Goal: Transaction & Acquisition: Purchase product/service

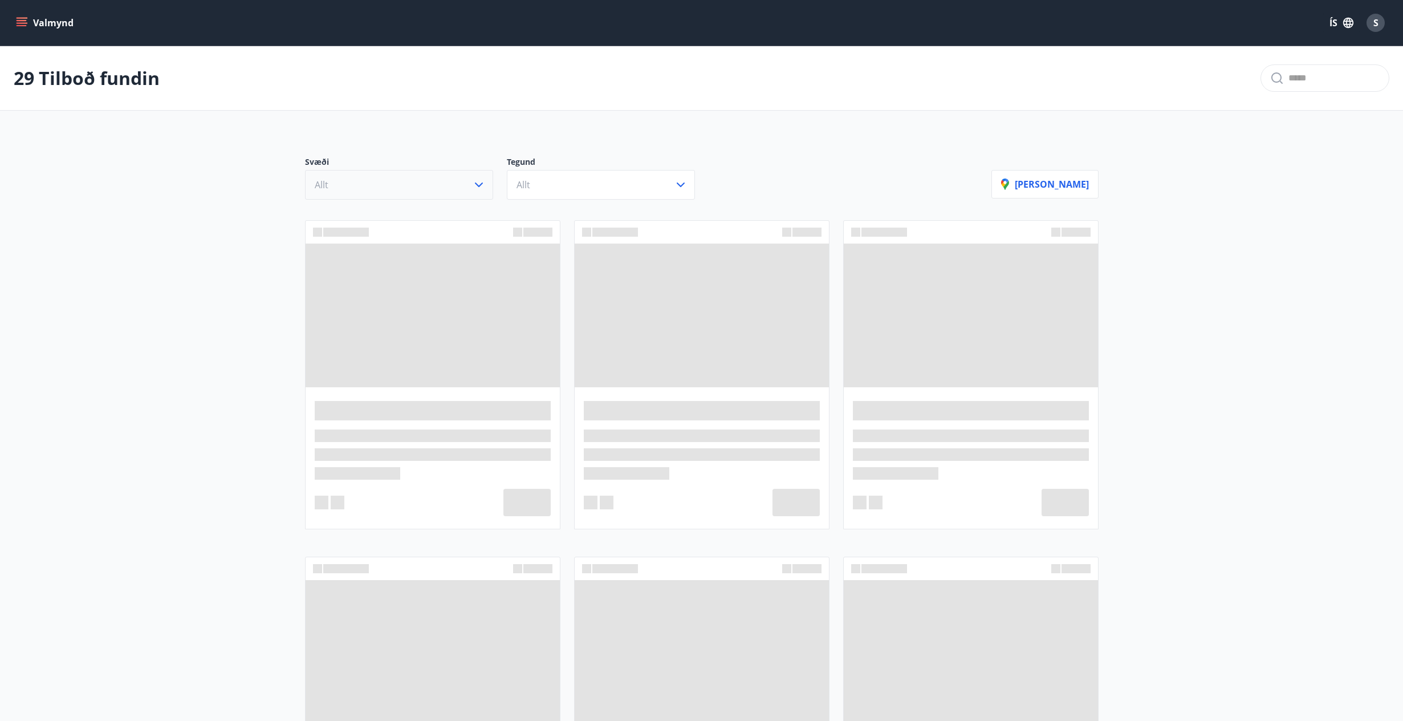
click at [397, 181] on button "Allt" at bounding box center [399, 185] width 188 height 30
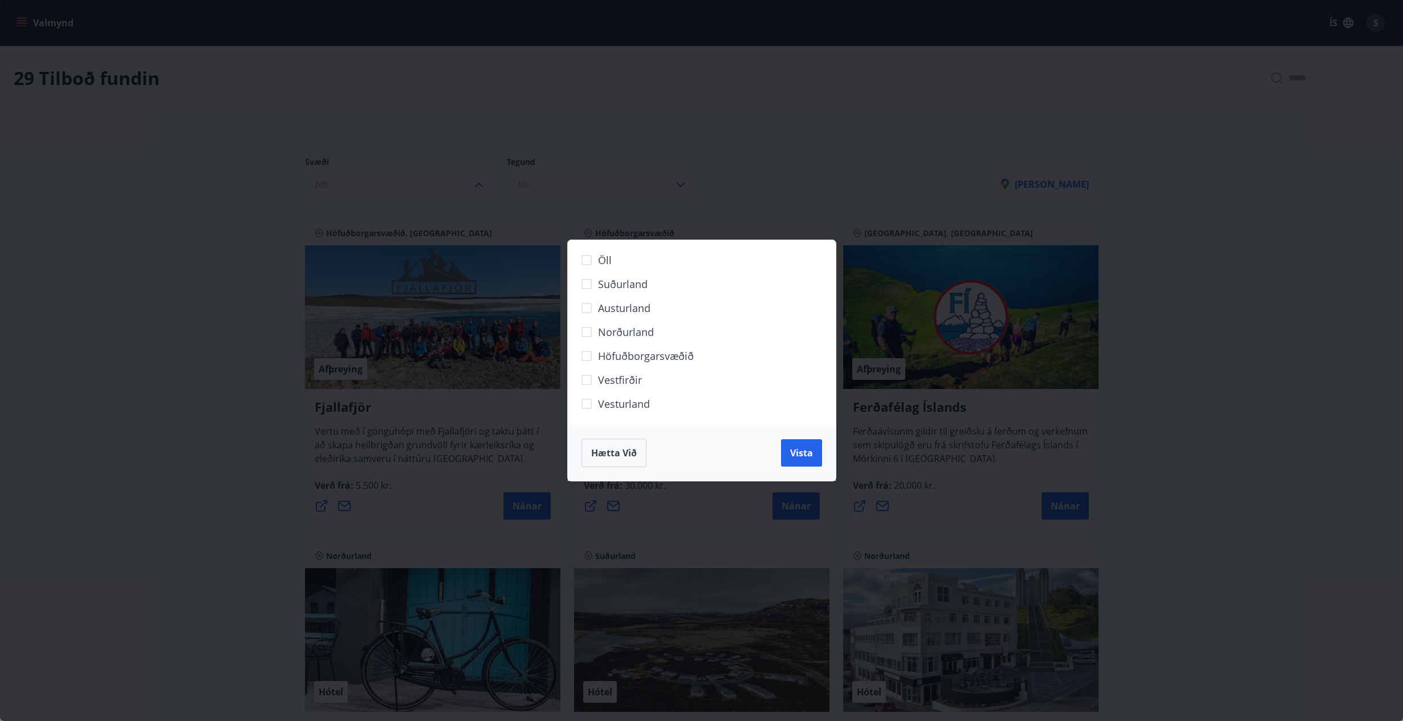
click at [638, 354] on span "Höfuðborgarsvæðið" at bounding box center [646, 355] width 96 height 15
click at [793, 456] on span "Vista" at bounding box center [801, 453] width 23 height 13
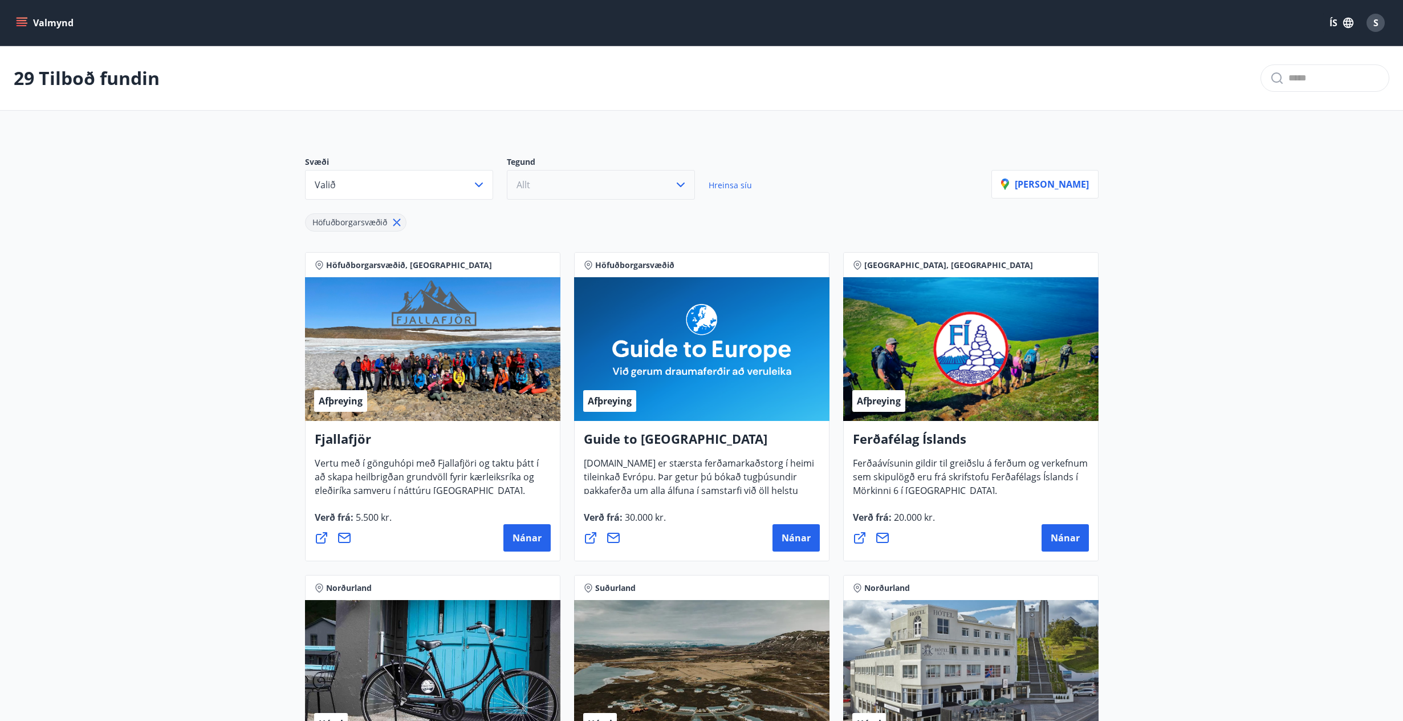
click at [556, 182] on button "Allt" at bounding box center [601, 185] width 188 height 30
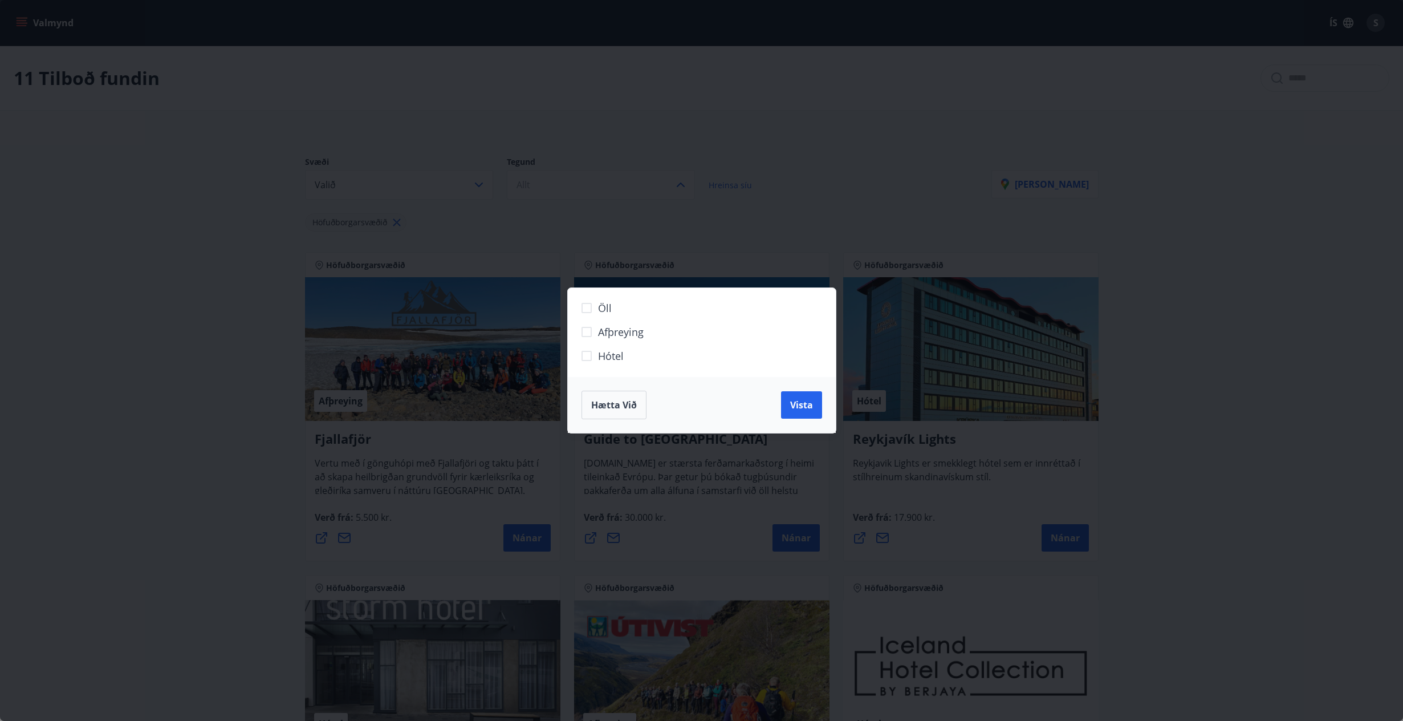
click at [612, 353] on span "Hótel" at bounding box center [611, 355] width 26 height 15
click at [822, 401] on button "Vista" at bounding box center [801, 404] width 41 height 27
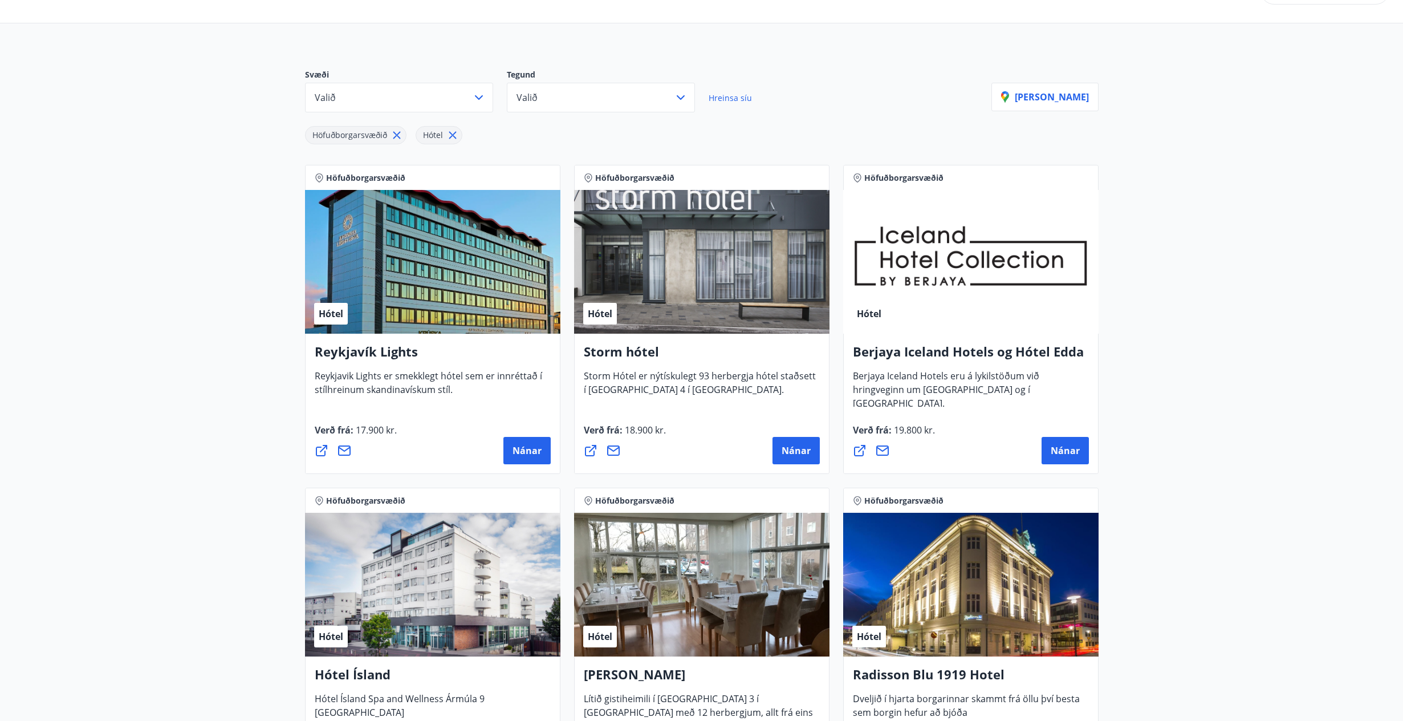
scroll to position [88, 0]
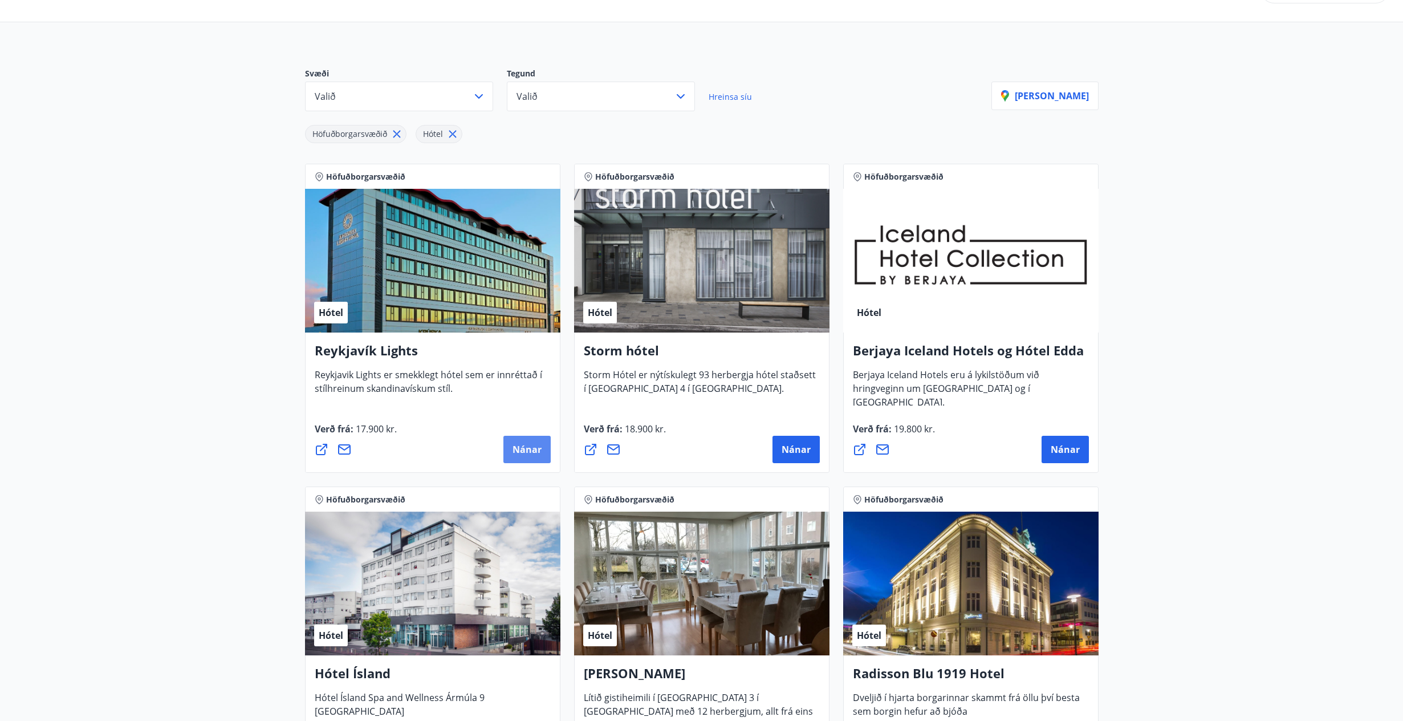
click at [530, 445] on span "Nánar" at bounding box center [527, 449] width 29 height 13
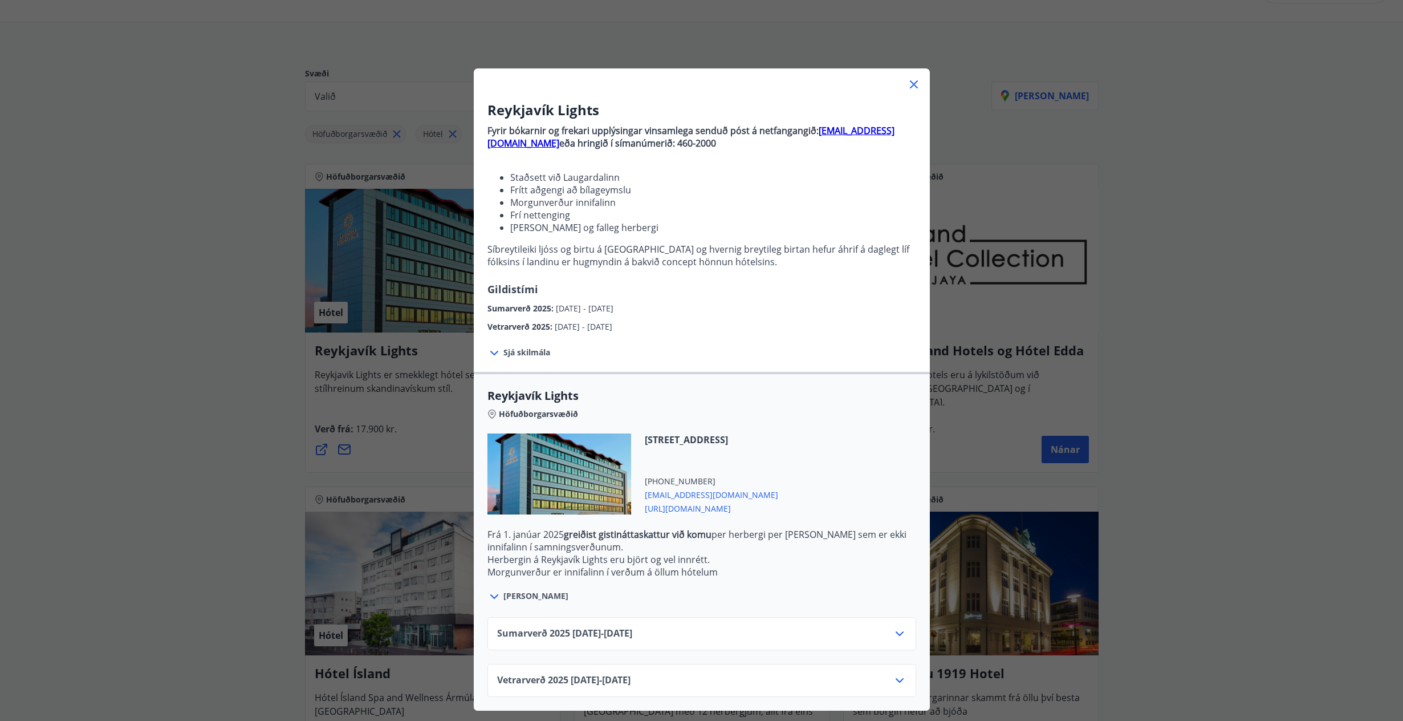
click at [831, 679] on div "Vetrarverð [PHONE_NUMBER][DATE] - [DATE]" at bounding box center [701, 684] width 409 height 23
click at [893, 680] on icon at bounding box center [900, 680] width 14 height 14
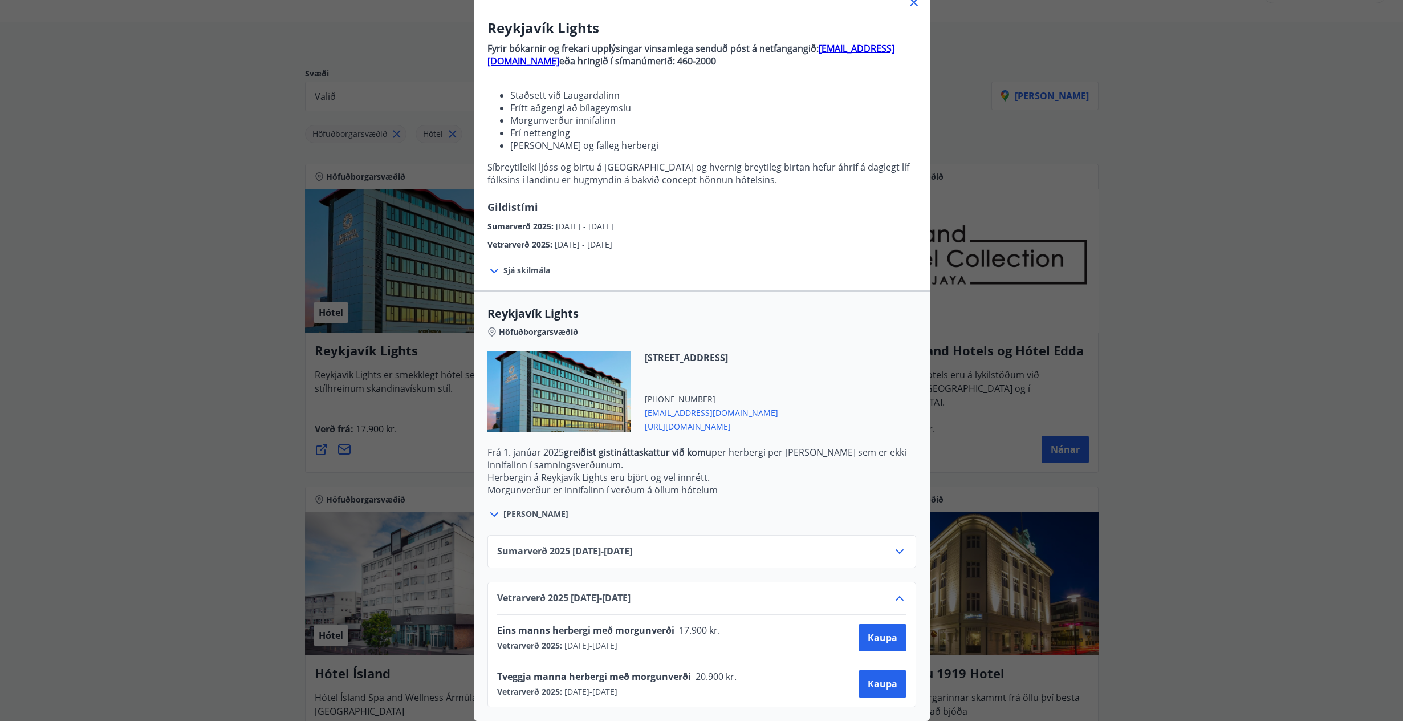
click at [278, 415] on div "Reykjavík Lights Fyrir bókarnir og frekari upplýsingar vinsamlega senduð póst á…" at bounding box center [701, 278] width 1403 height 721
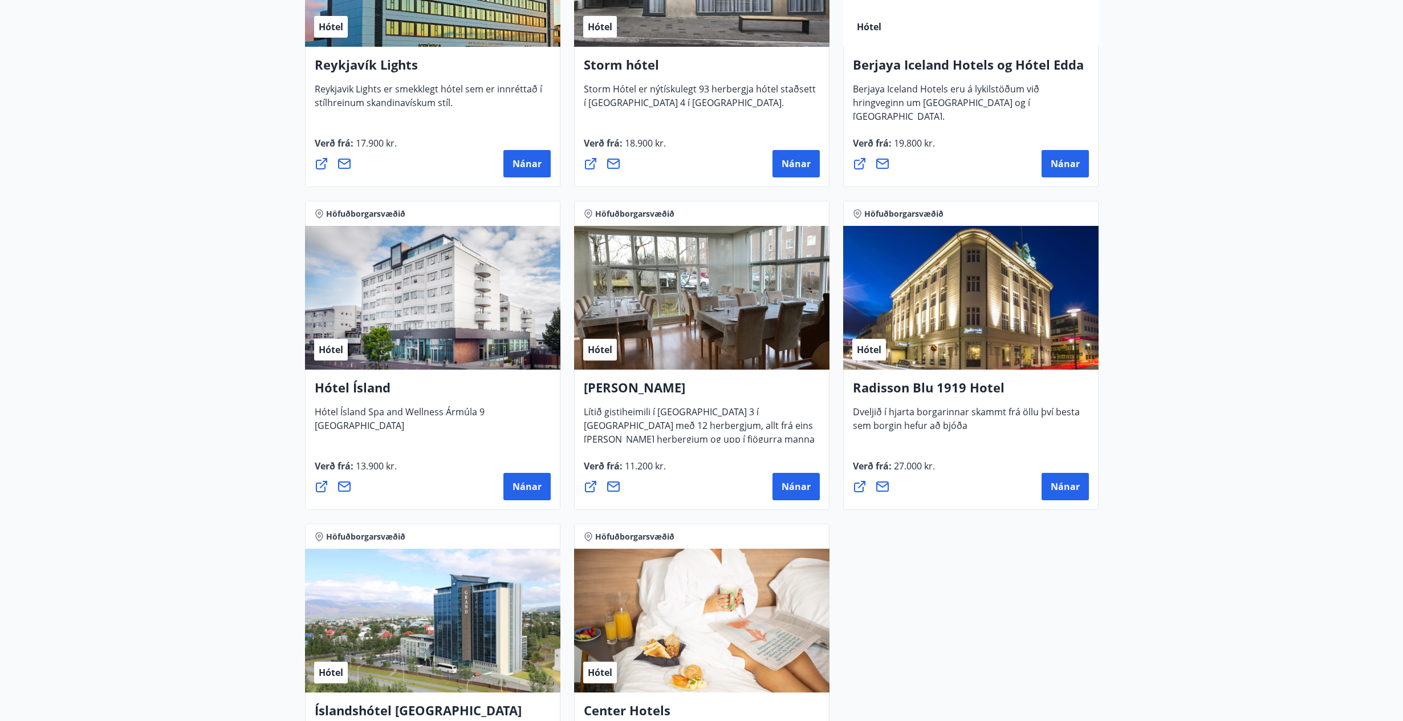
scroll to position [379, 0]
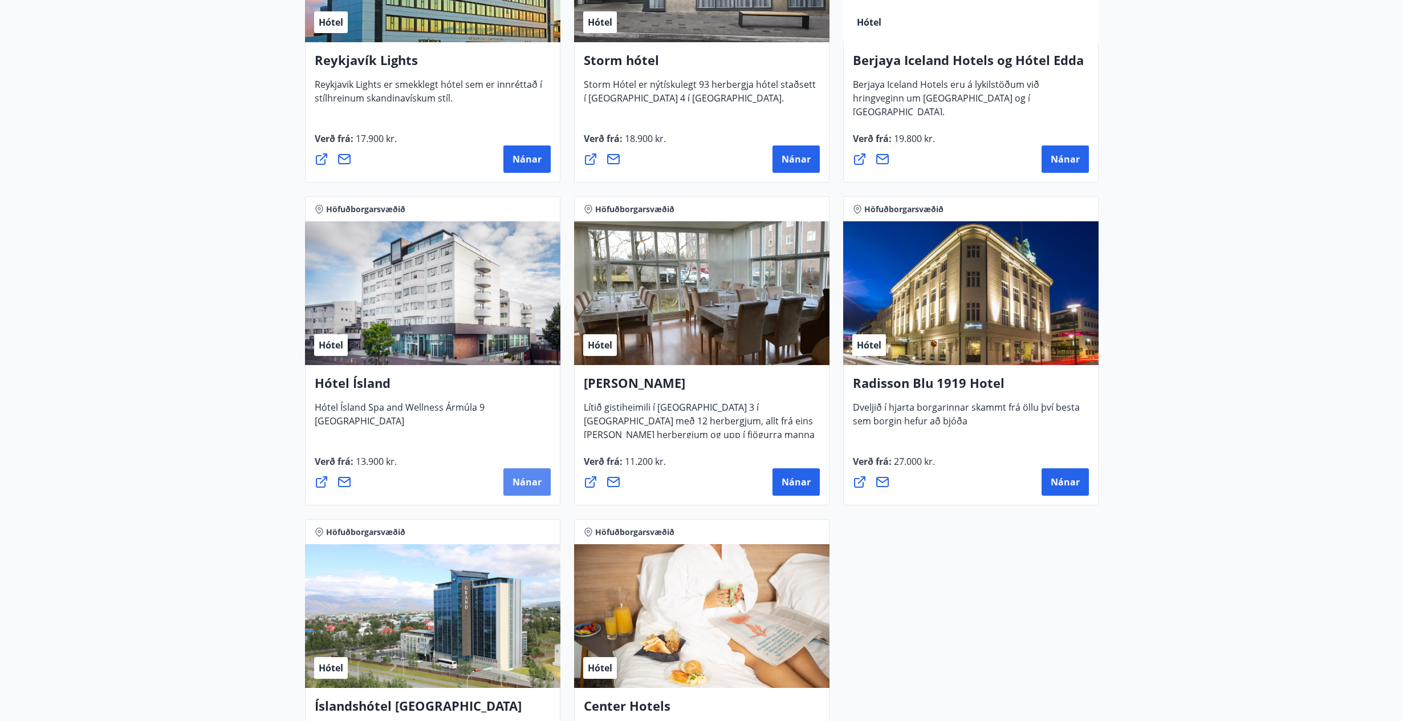
click at [520, 485] on span "Nánar" at bounding box center [527, 482] width 29 height 13
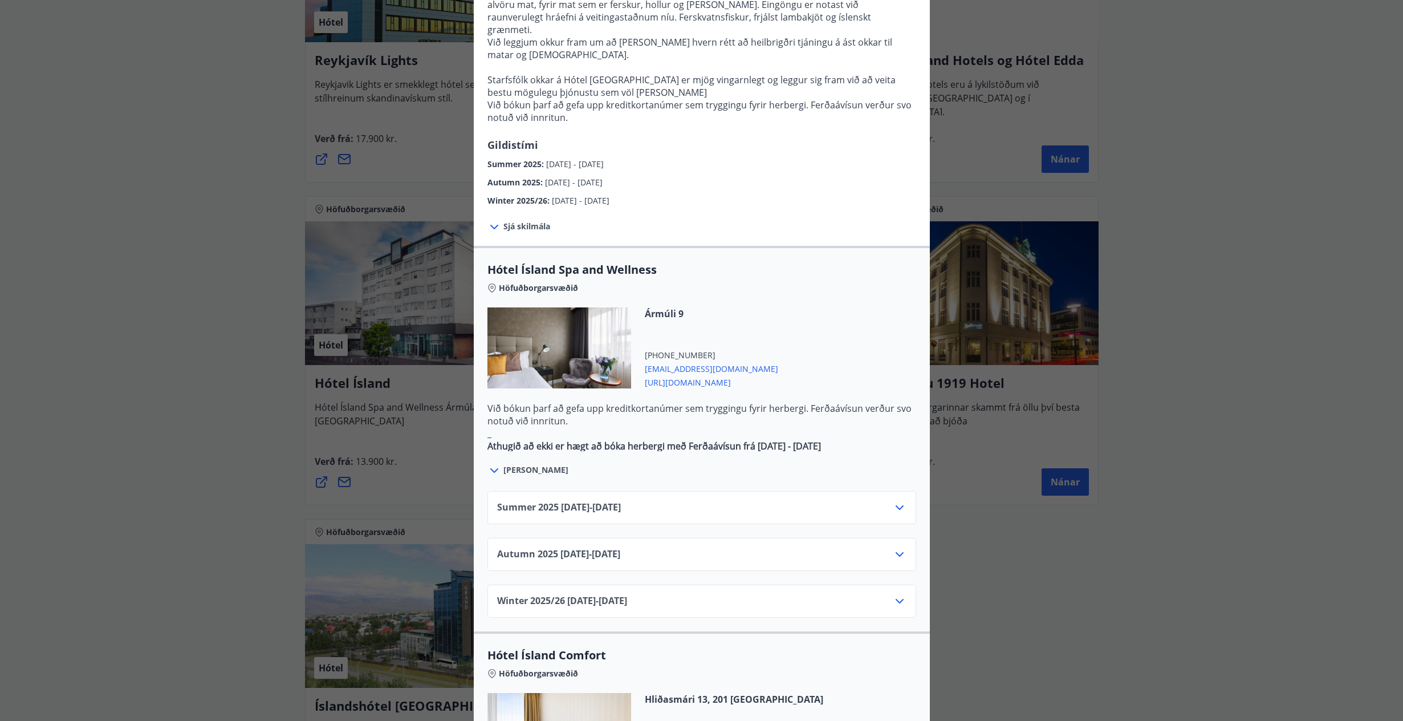
scroll to position [403, 0]
click at [738, 546] on div "Autumn [PHONE_NUMBER][DATE] - [DATE]" at bounding box center [701, 557] width 409 height 23
click at [894, 546] on icon at bounding box center [900, 553] width 14 height 14
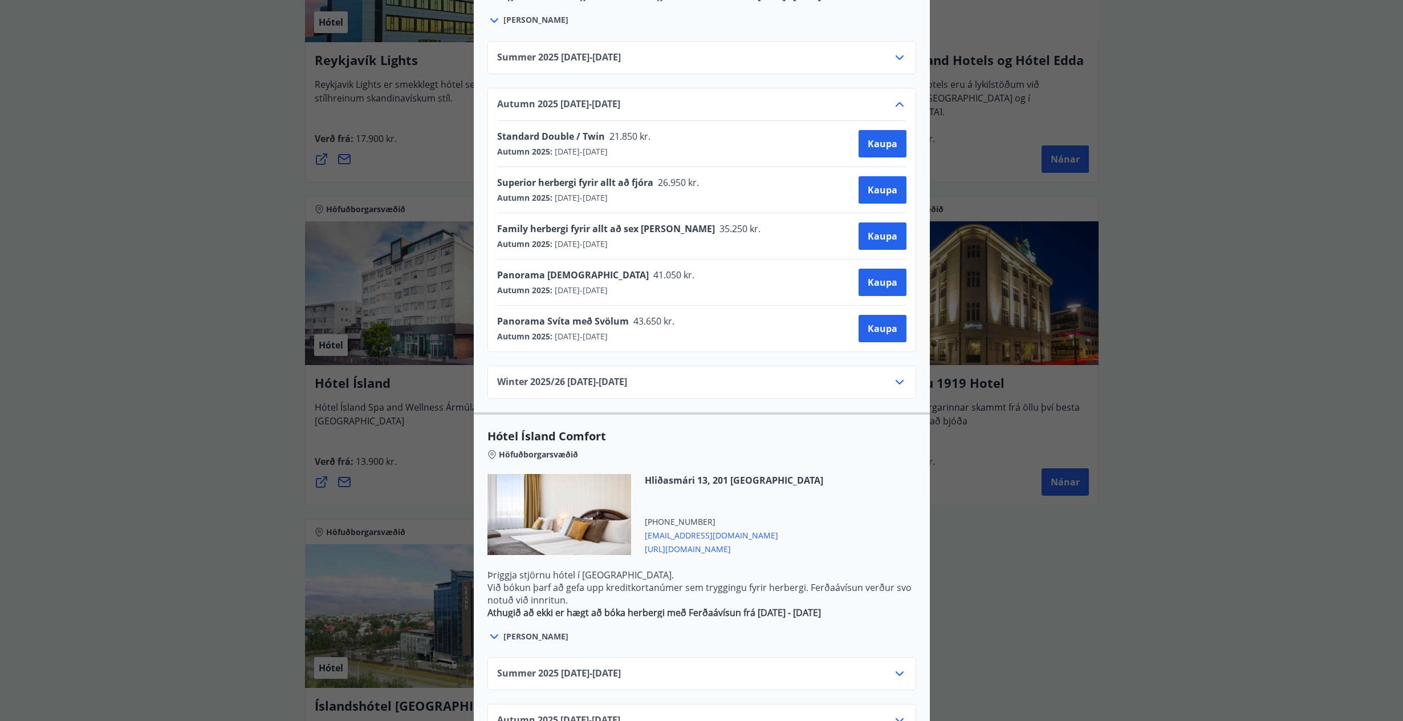
scroll to position [891, 0]
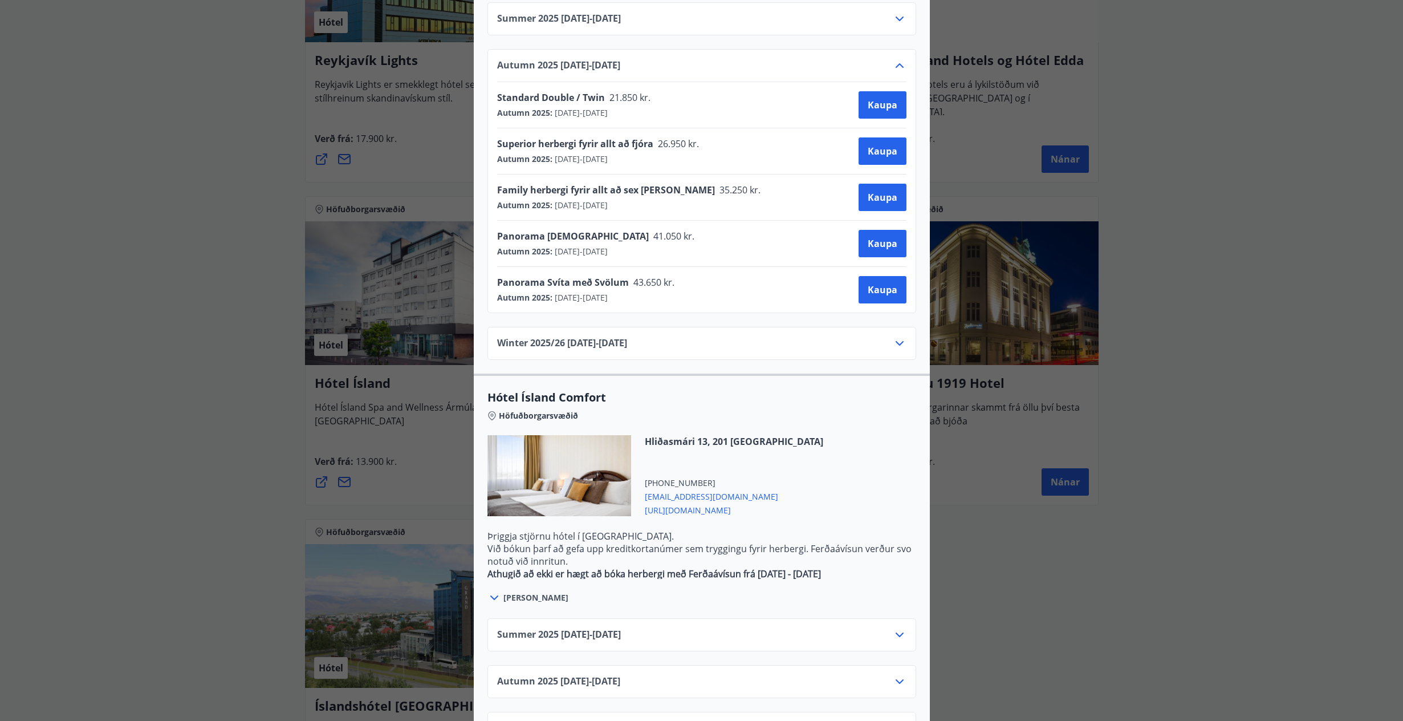
click at [1097, 620] on div "Hótel Ísland Sendu skilaboð til að panta herbergi [EMAIL_ADDRESS][DOMAIN_NAME] …" at bounding box center [701, 360] width 1403 height 721
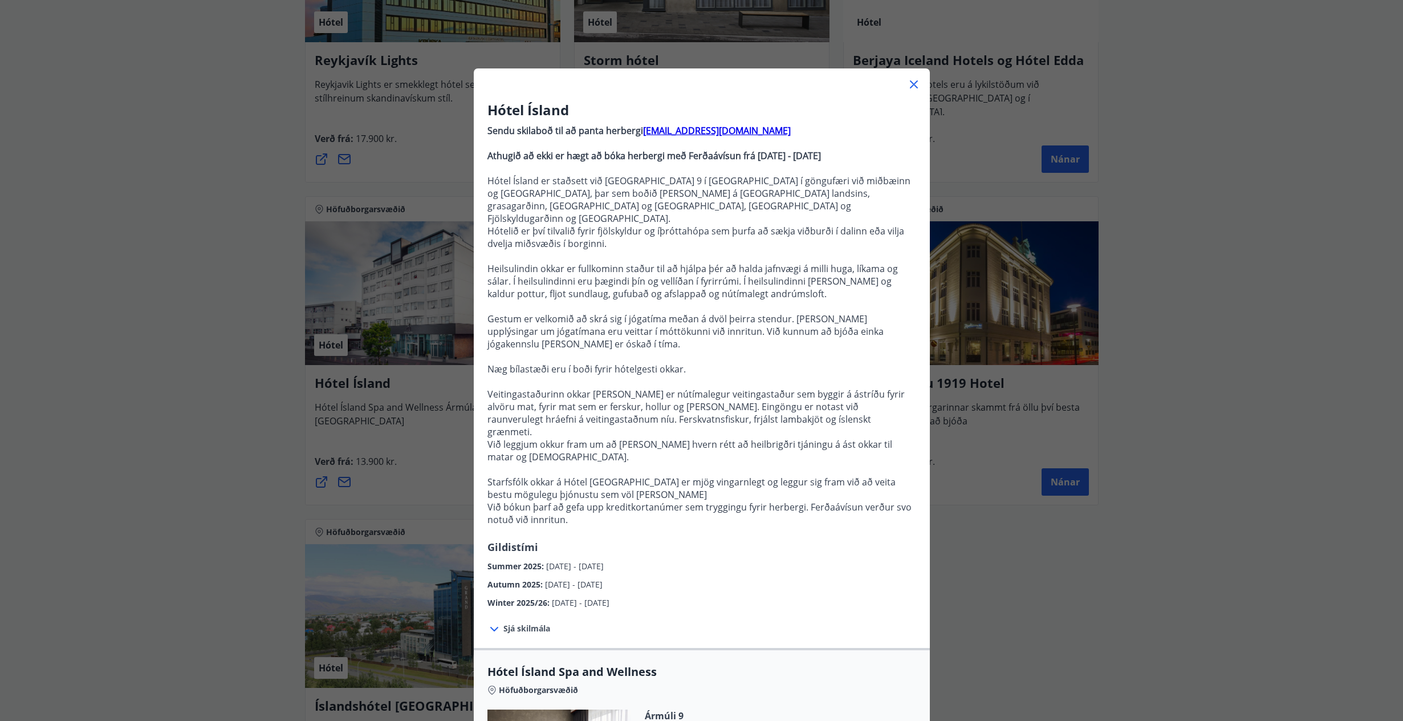
click at [918, 85] on icon at bounding box center [914, 85] width 14 height 14
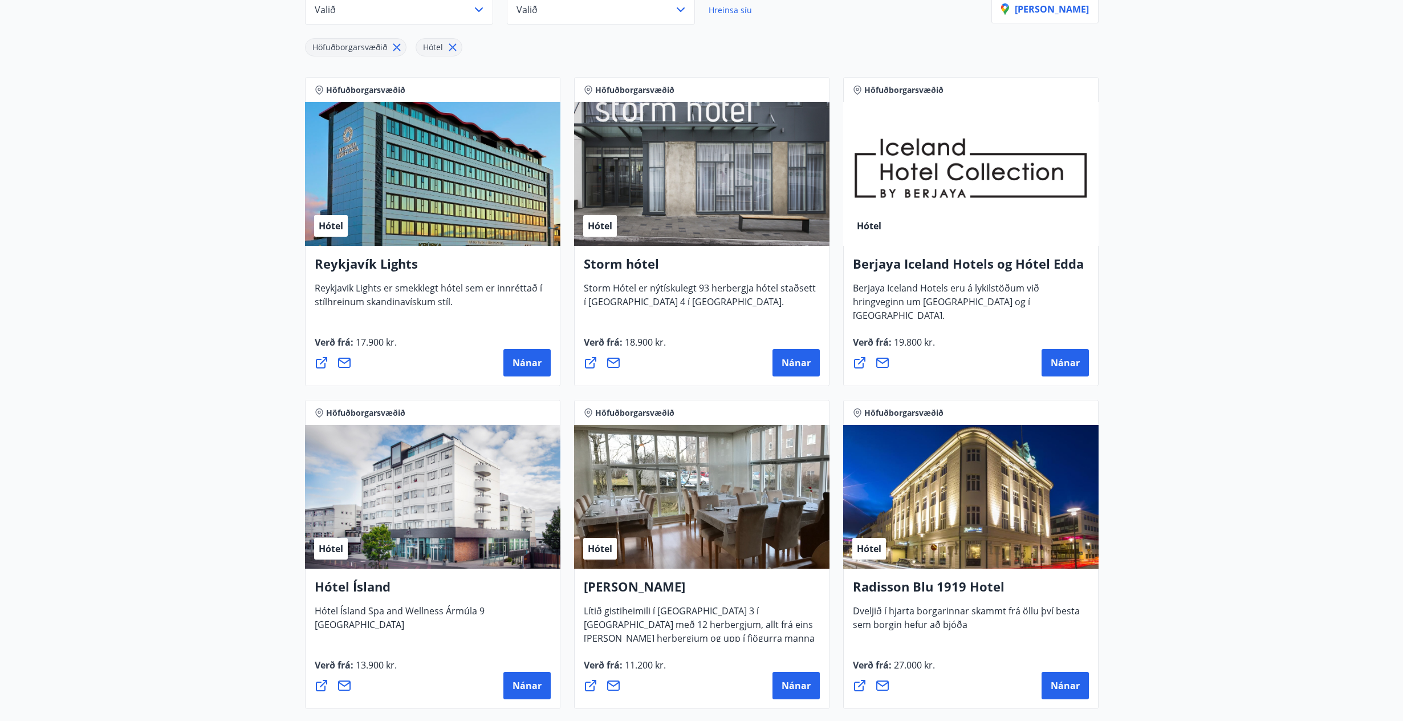
scroll to position [177, 0]
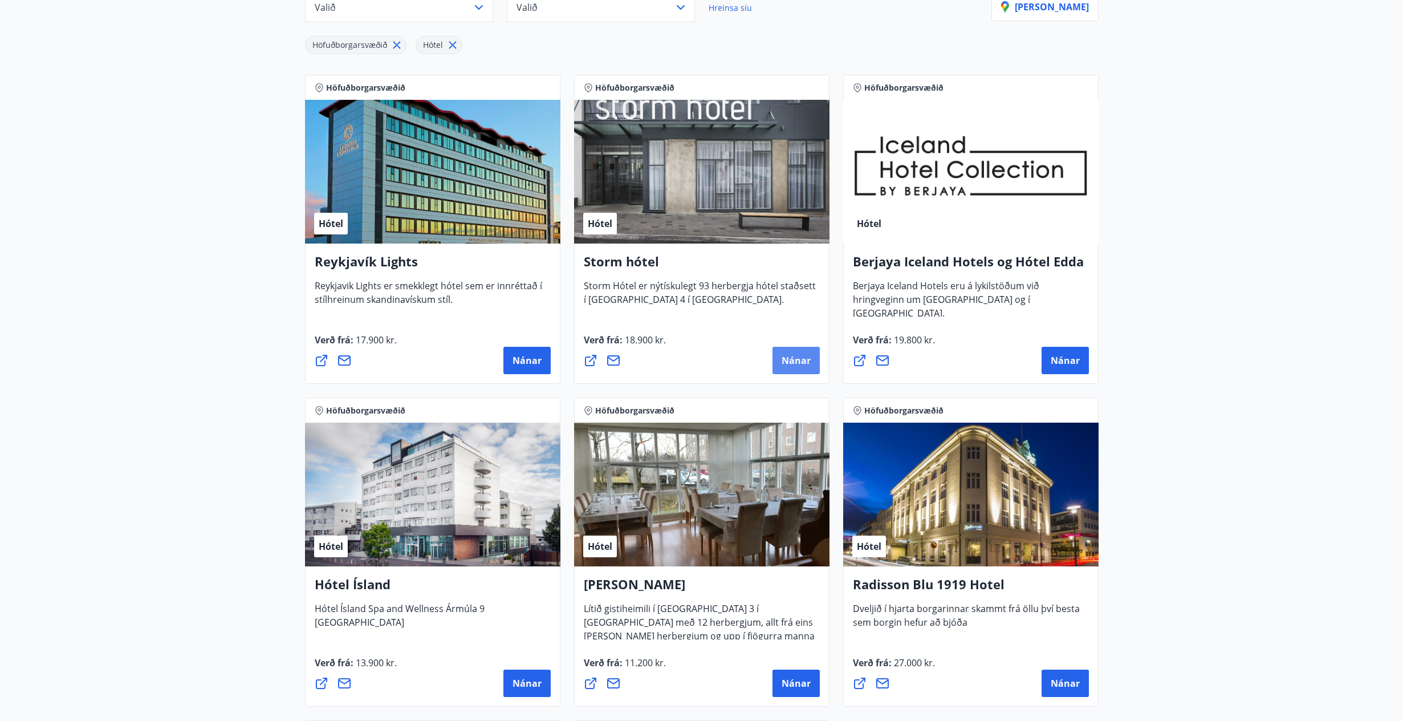
click at [801, 367] on button "Nánar" at bounding box center [796, 360] width 47 height 27
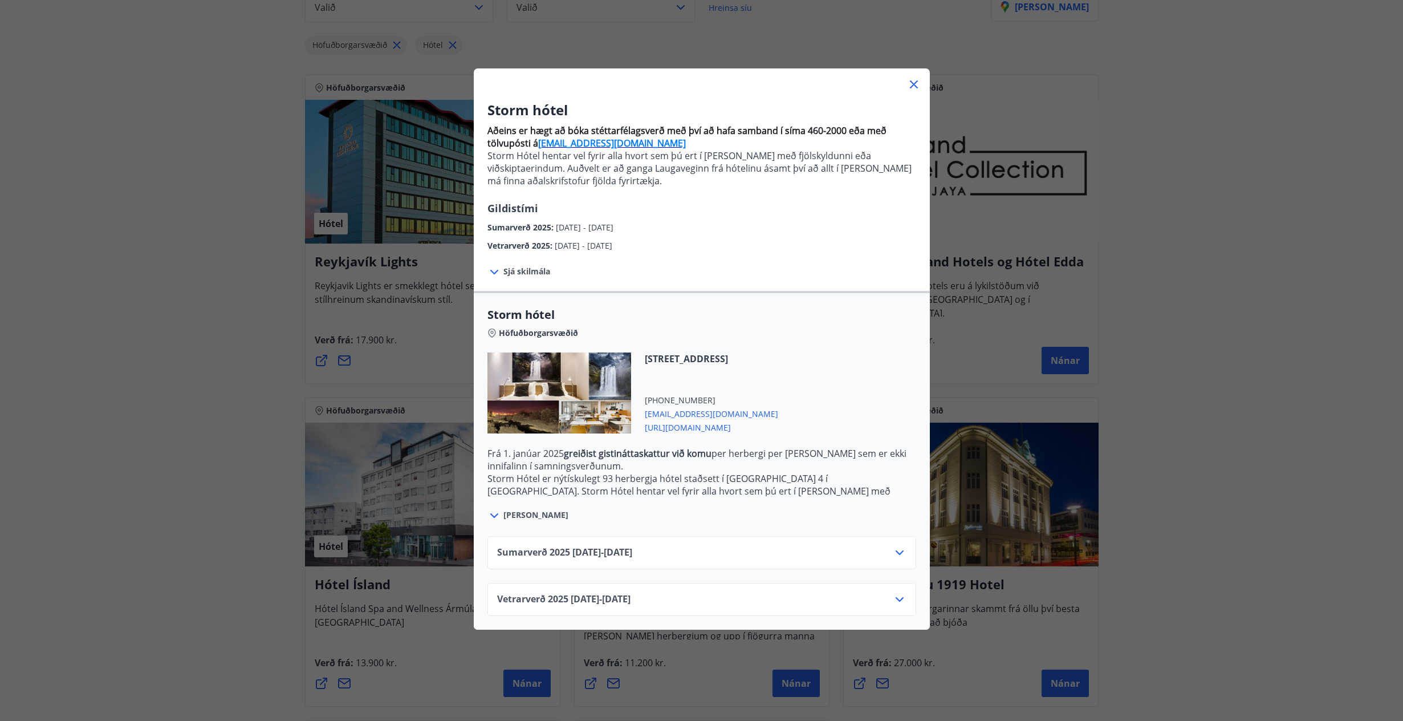
click at [515, 272] on span "Sjá skilmála" at bounding box center [527, 271] width 47 height 11
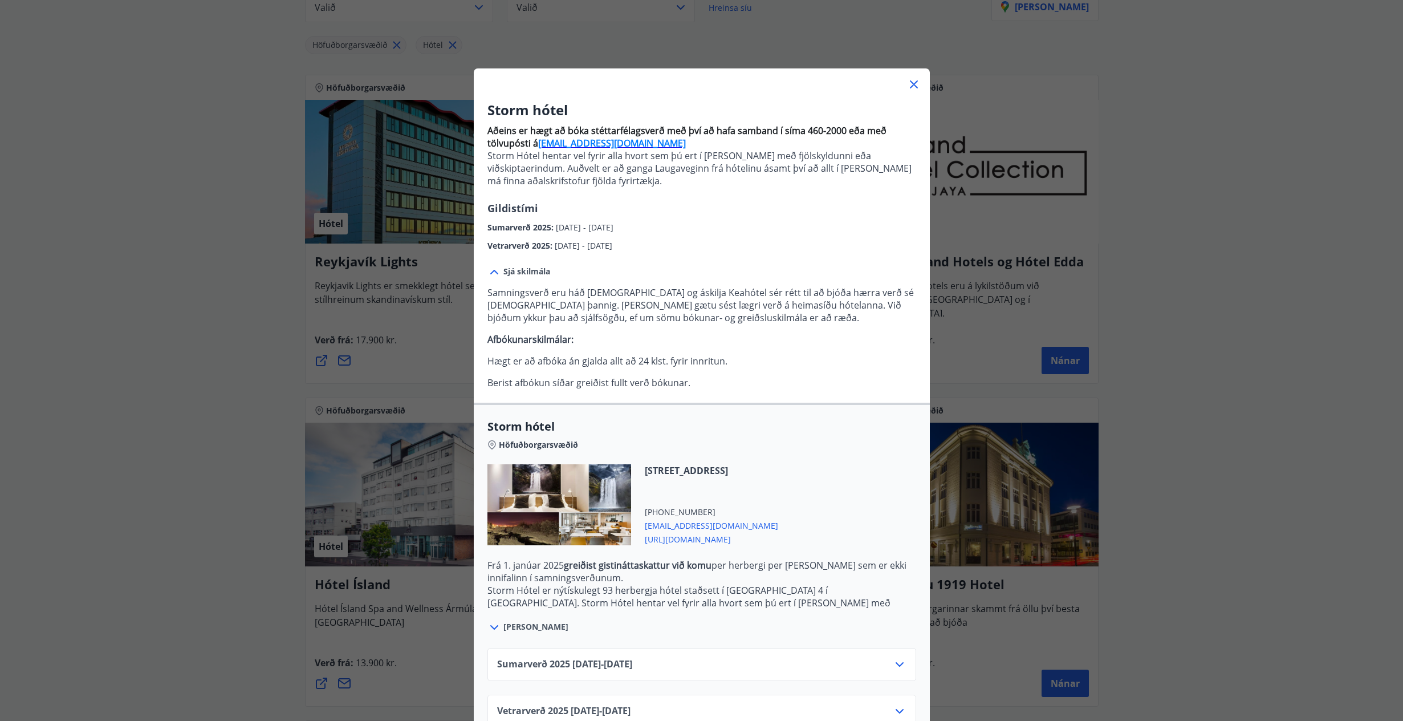
scroll to position [21, 0]
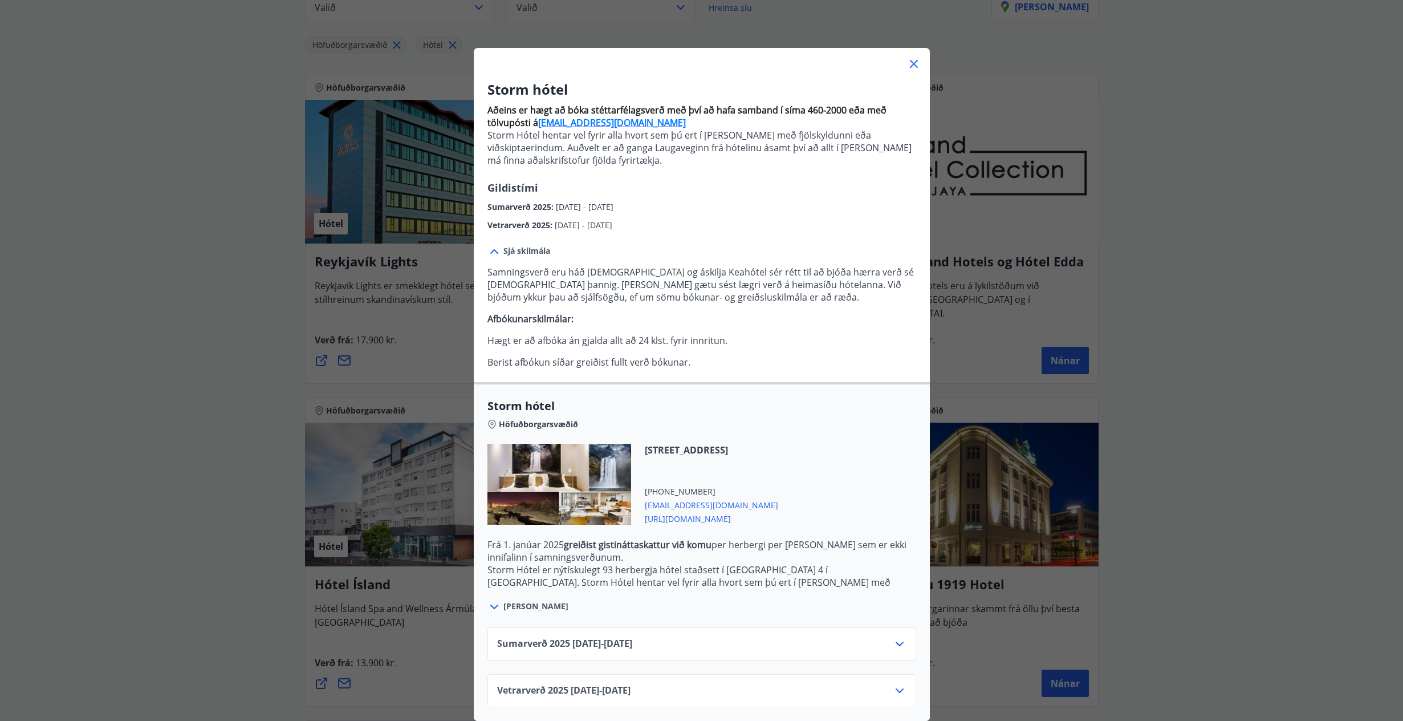
click at [902, 691] on icon at bounding box center [900, 691] width 14 height 14
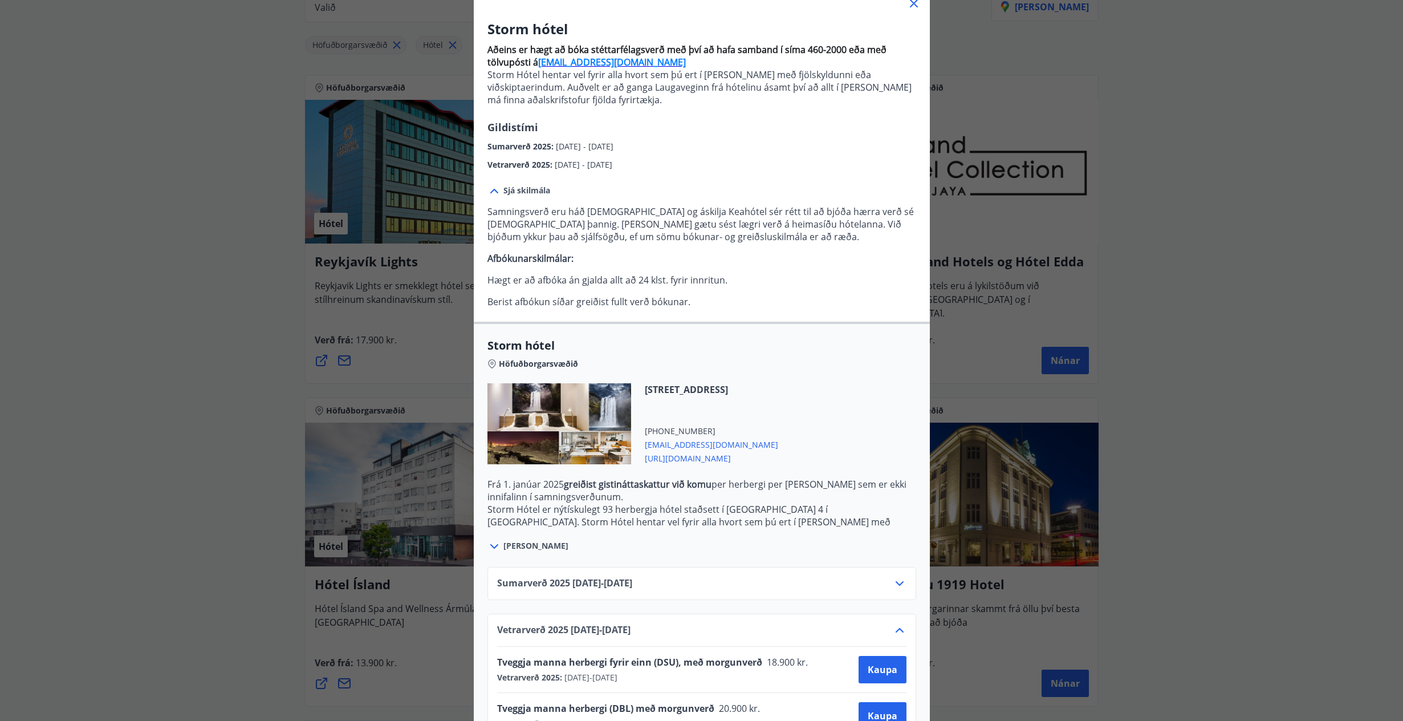
scroll to position [113, 0]
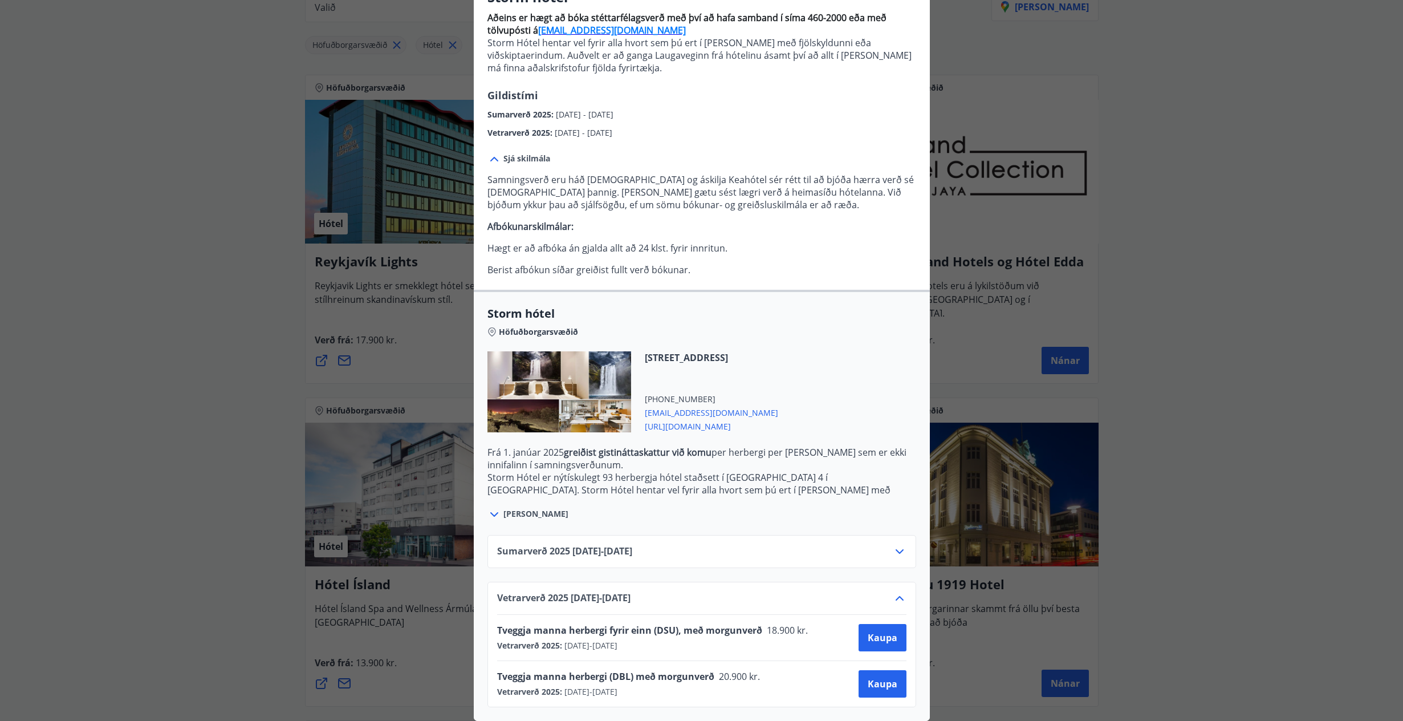
click at [778, 425] on span "[URL][DOMAIN_NAME]" at bounding box center [711, 426] width 133 height 14
click at [888, 683] on span "Kaupa" at bounding box center [883, 683] width 30 height 13
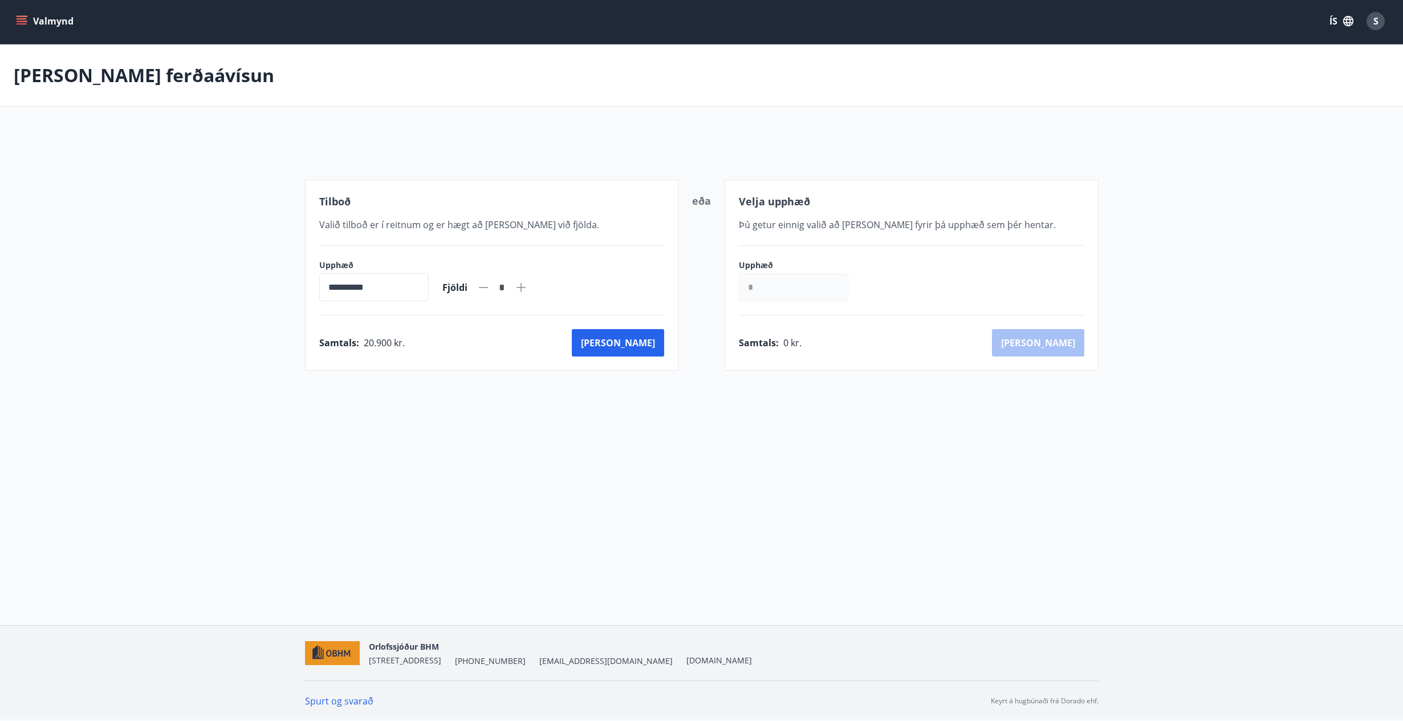
scroll to position [2, 0]
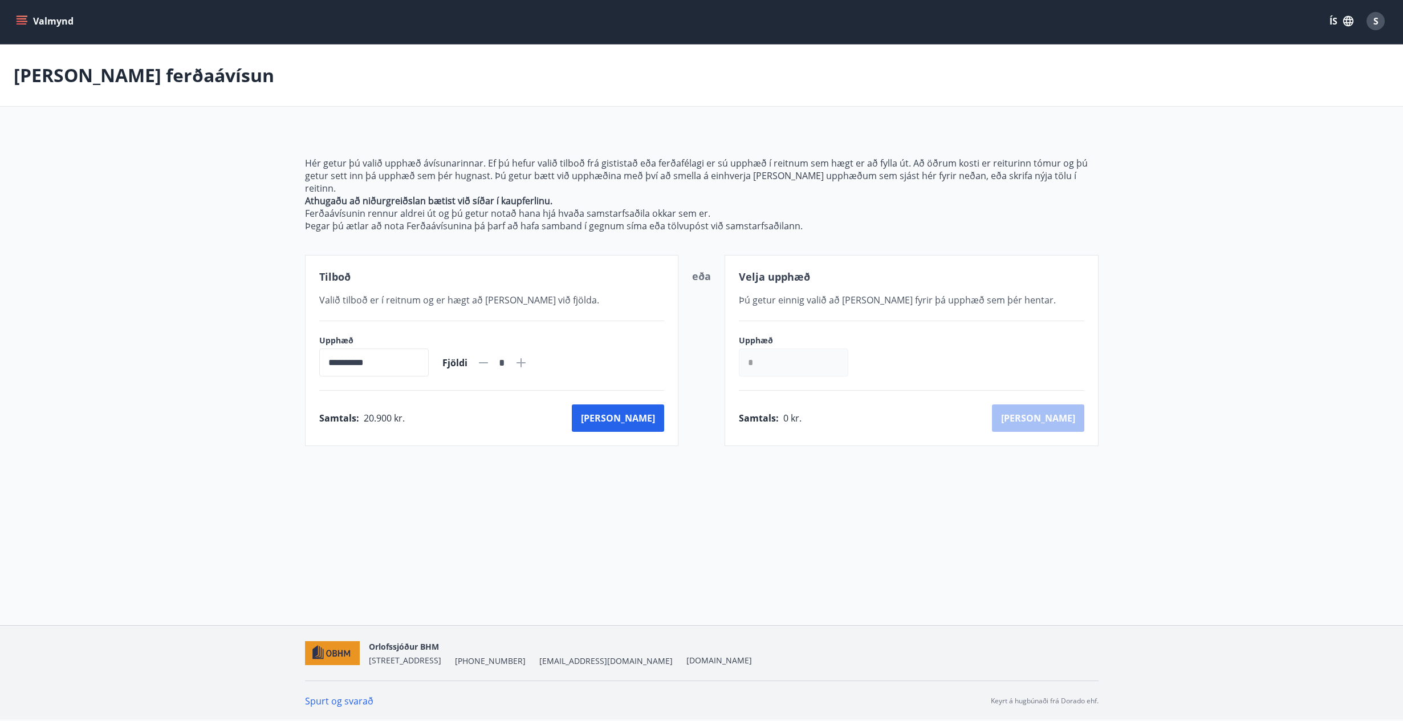
click at [528, 356] on icon at bounding box center [521, 363] width 14 height 14
type input "*"
click at [1223, 216] on main "**********" at bounding box center [701, 244] width 1403 height 401
click at [653, 404] on button "[PERSON_NAME]" at bounding box center [618, 417] width 92 height 27
